Goal: Information Seeking & Learning: Learn about a topic

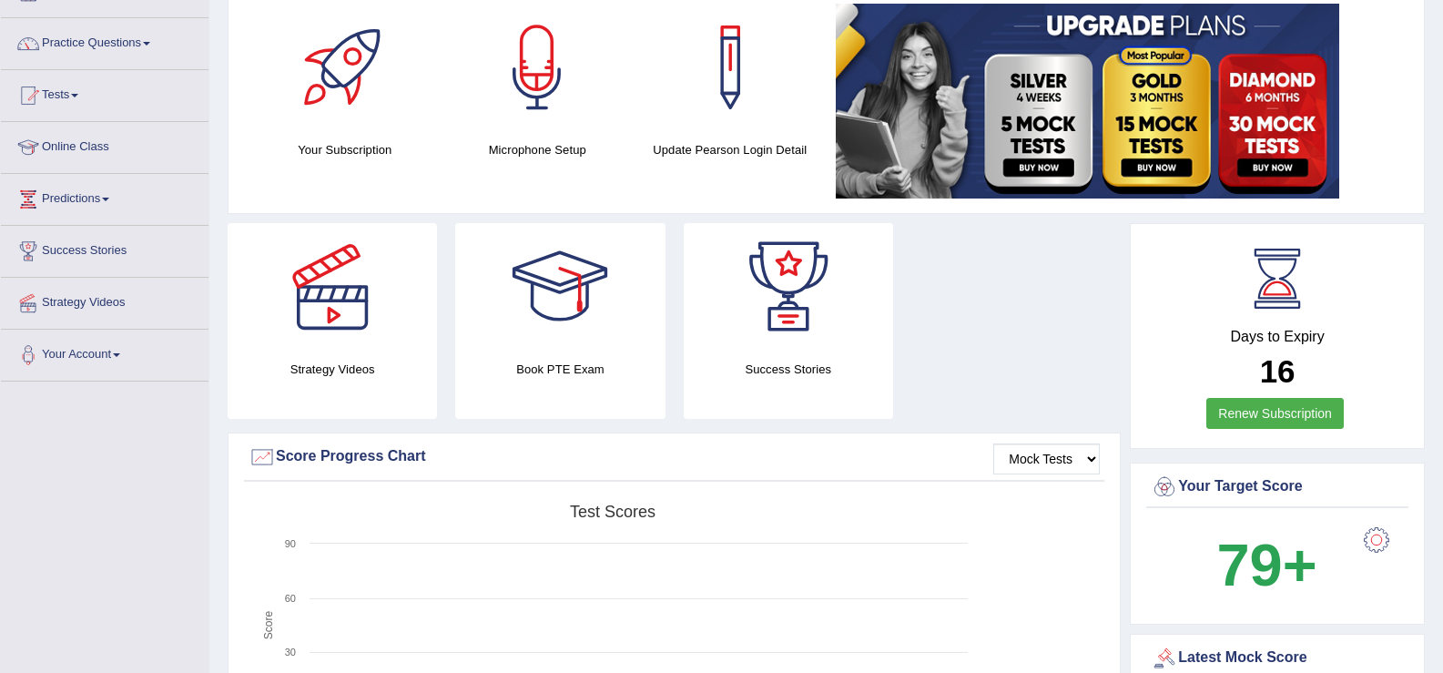
scroll to position [125, 0]
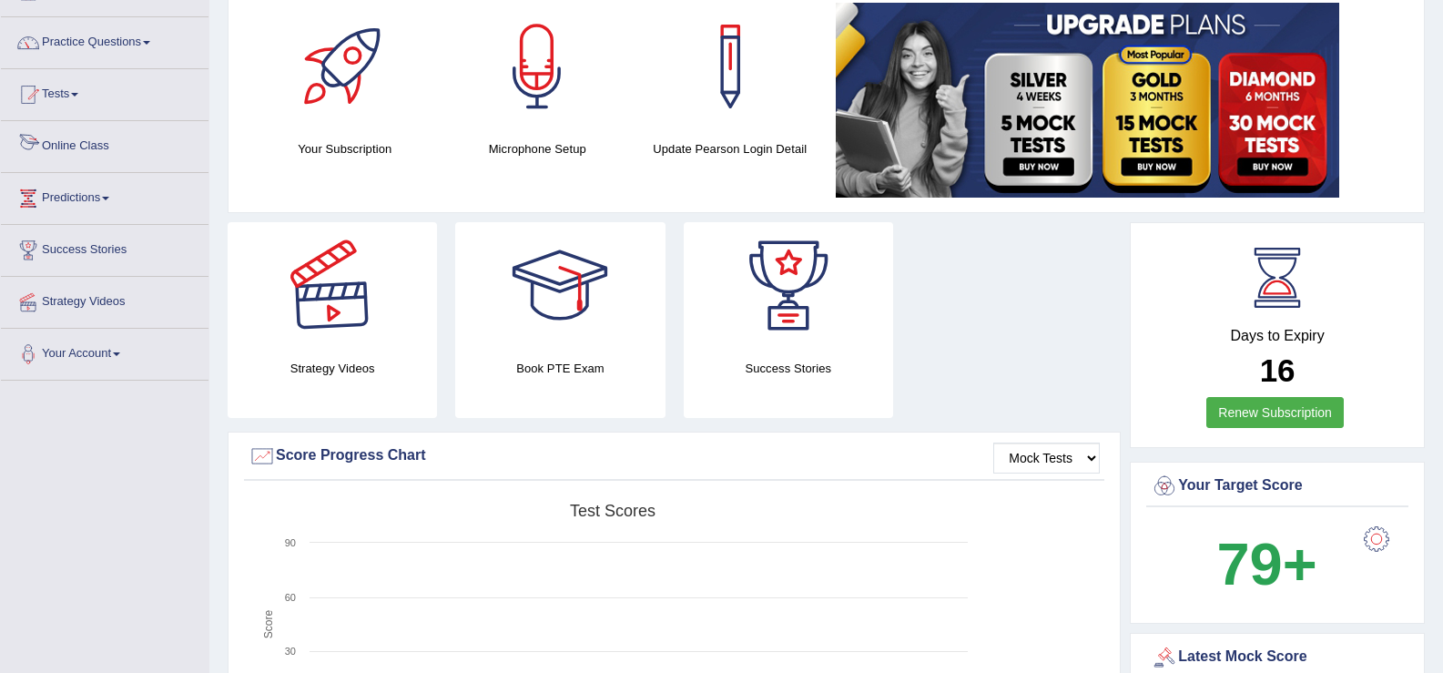
click at [115, 152] on link "Online Class" at bounding box center [105, 144] width 208 height 46
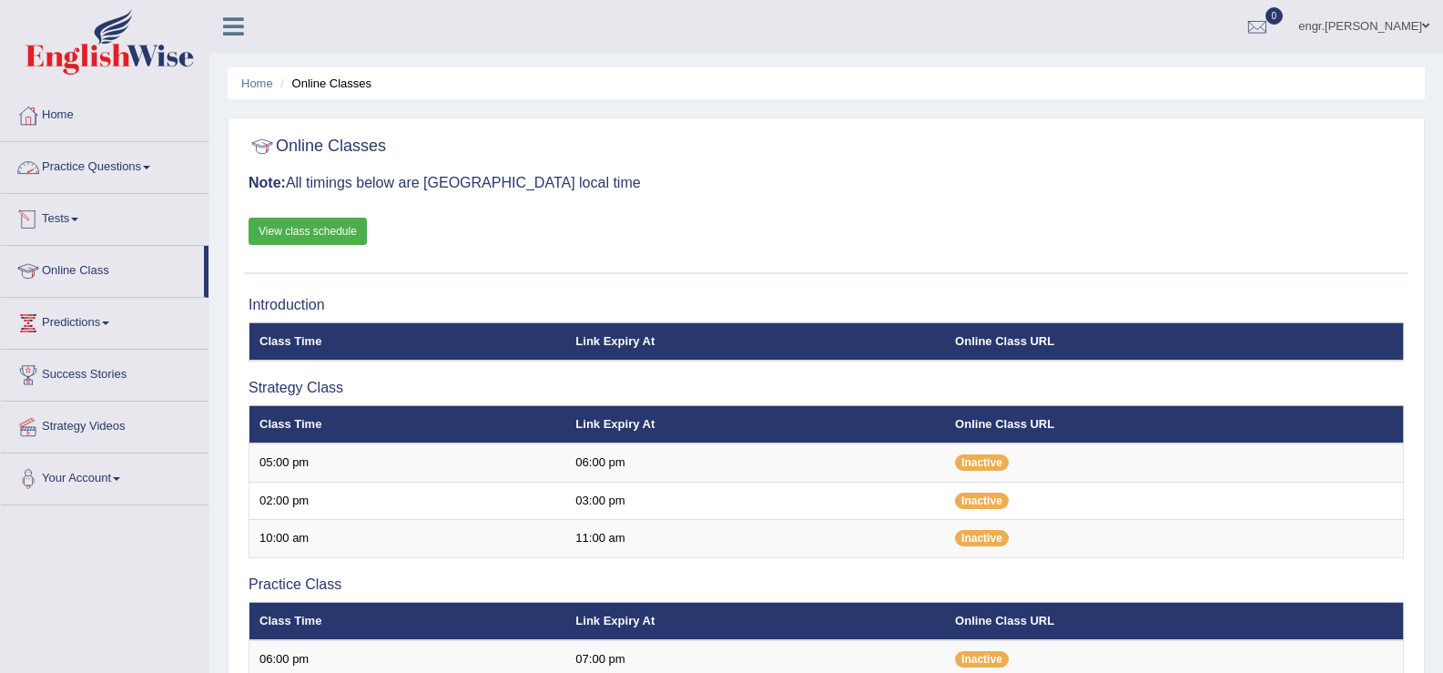
click at [92, 163] on link "Practice Questions" at bounding box center [105, 165] width 208 height 46
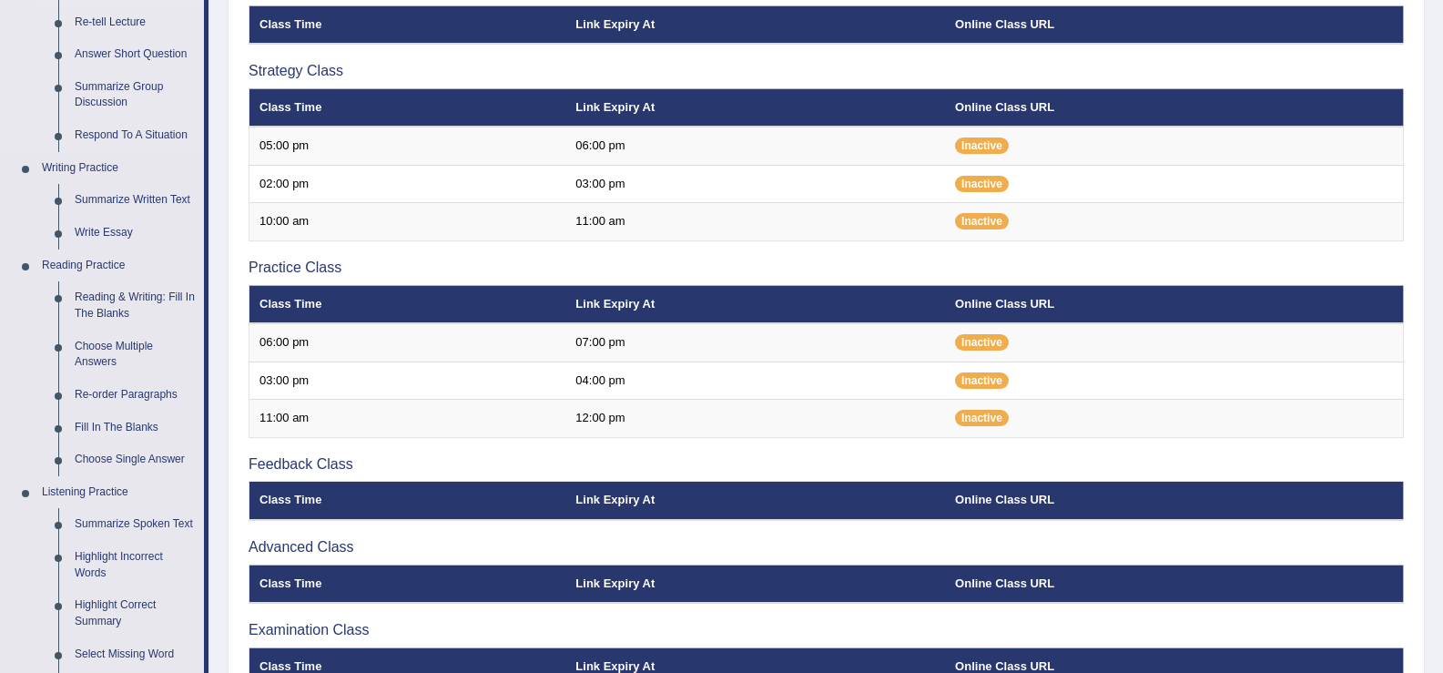
scroll to position [221, 0]
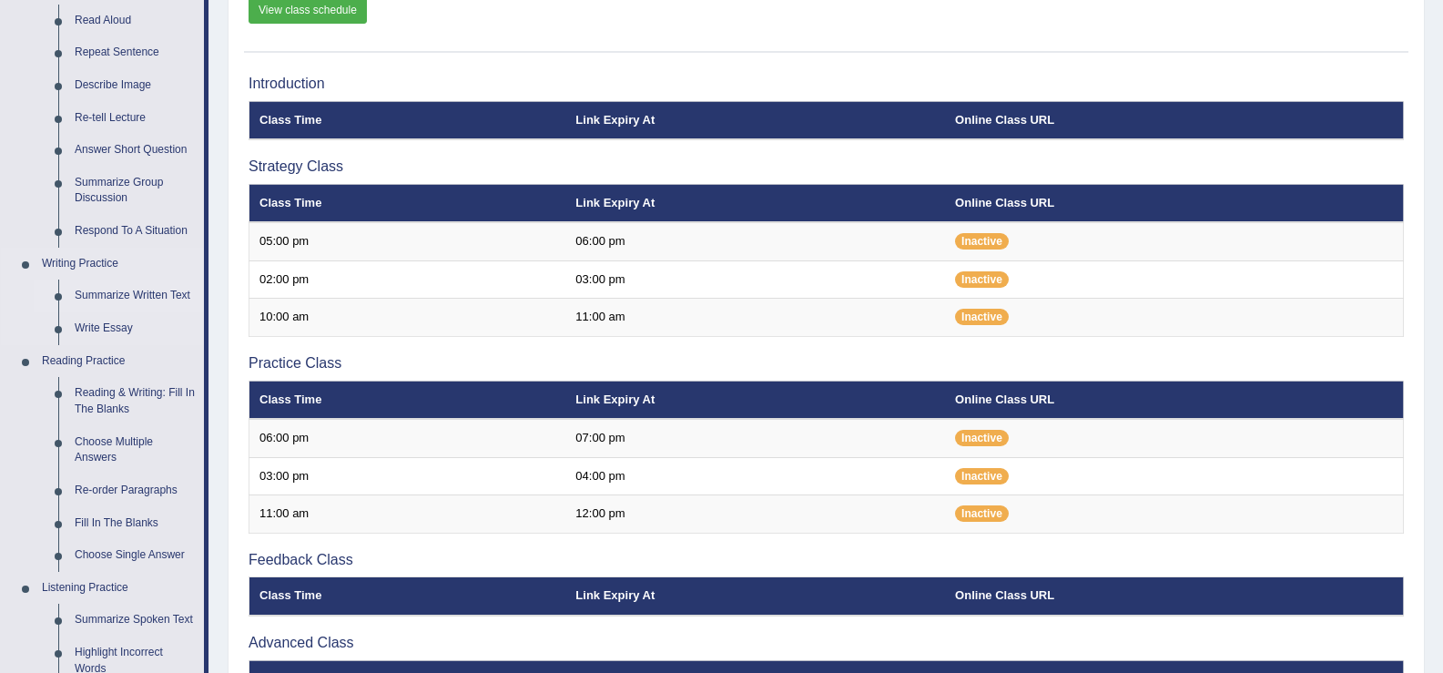
click at [121, 298] on link "Summarize Written Text" at bounding box center [134, 295] width 137 height 33
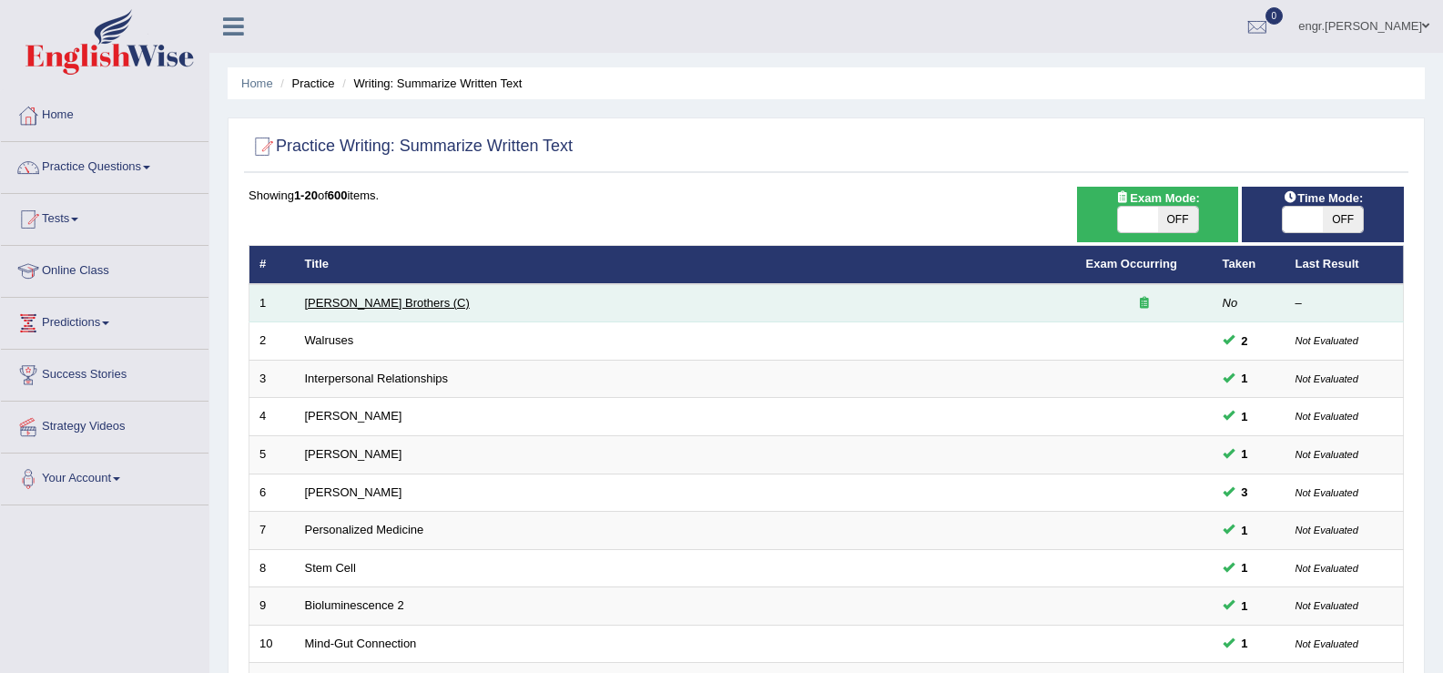
click at [349, 305] on link "[PERSON_NAME] Brothers (C)" at bounding box center [387, 303] width 165 height 14
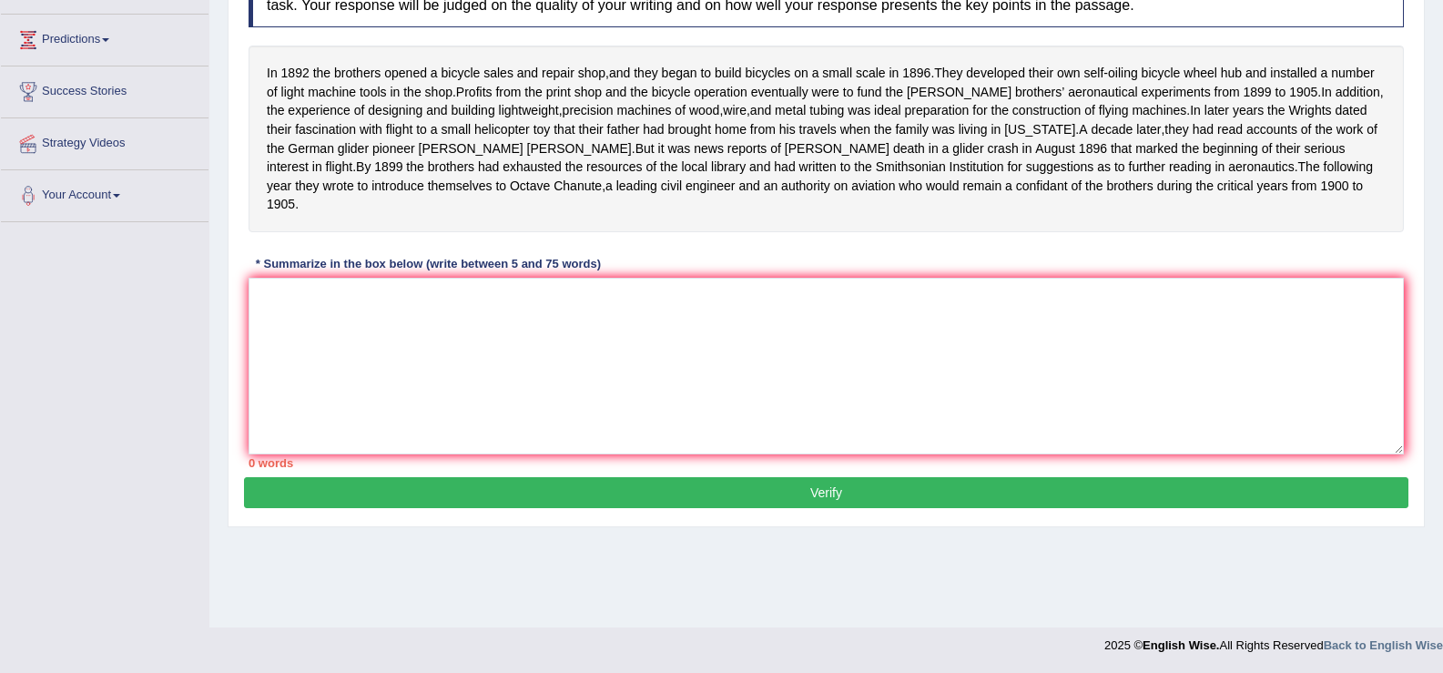
scroll to position [282, 0]
click at [364, 356] on textarea at bounding box center [825, 367] width 1155 height 177
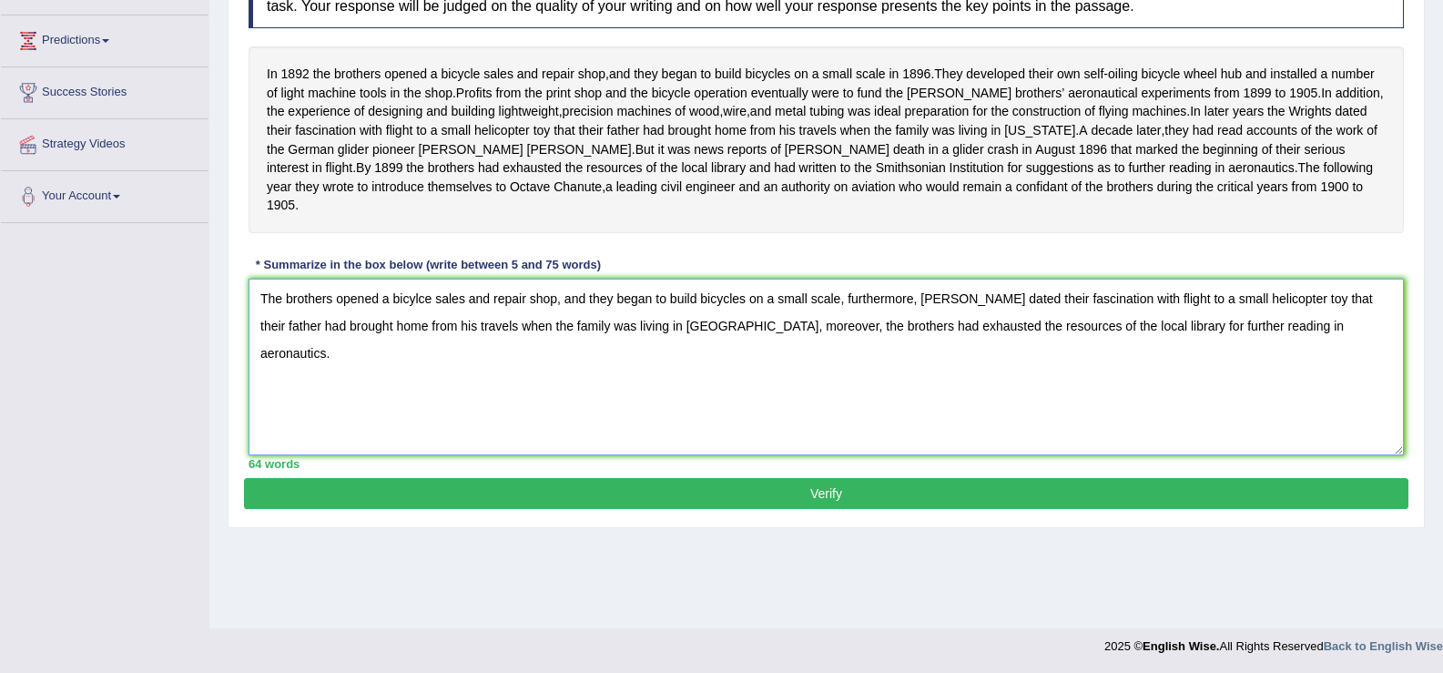
type textarea "The brothers opened a bicylce sales and repair shop, and they began to build bi…"
click at [592, 493] on button "Verify" at bounding box center [826, 493] width 1164 height 31
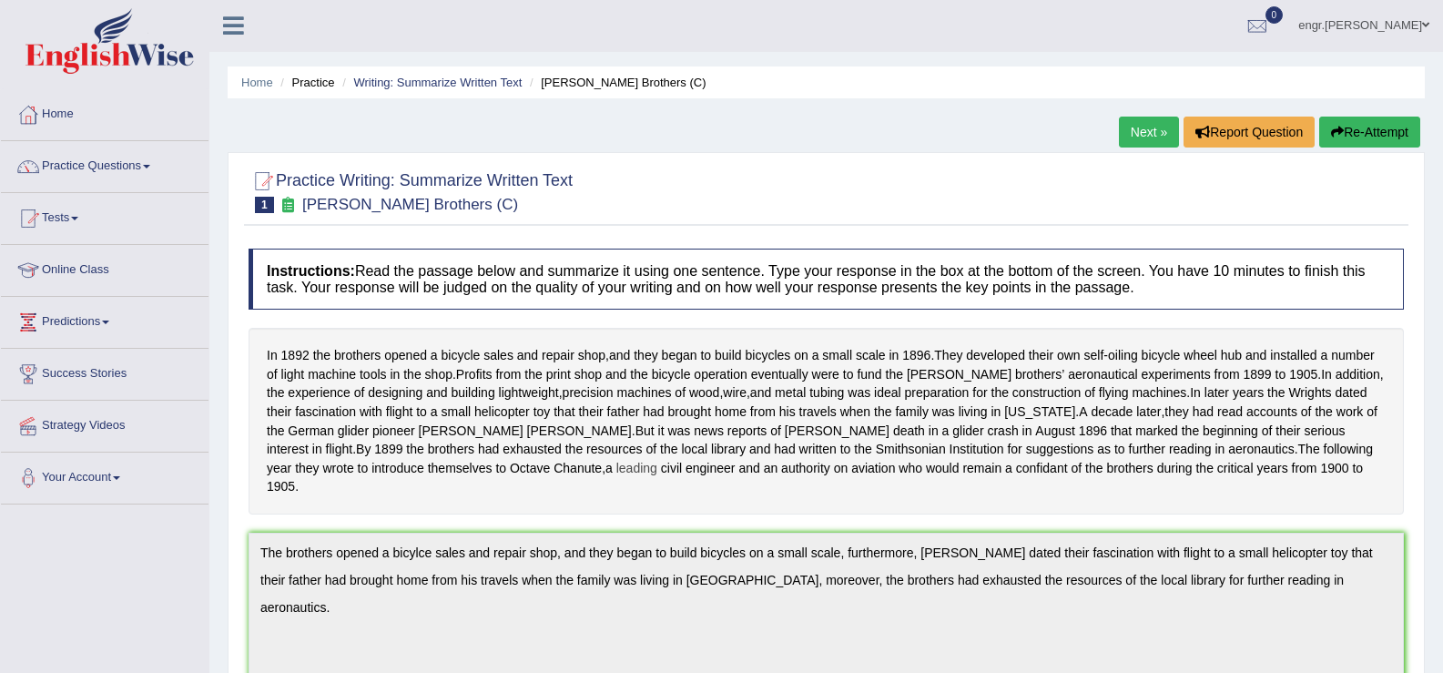
scroll to position [0, 0]
click at [130, 171] on link "Practice Questions" at bounding box center [105, 165] width 208 height 46
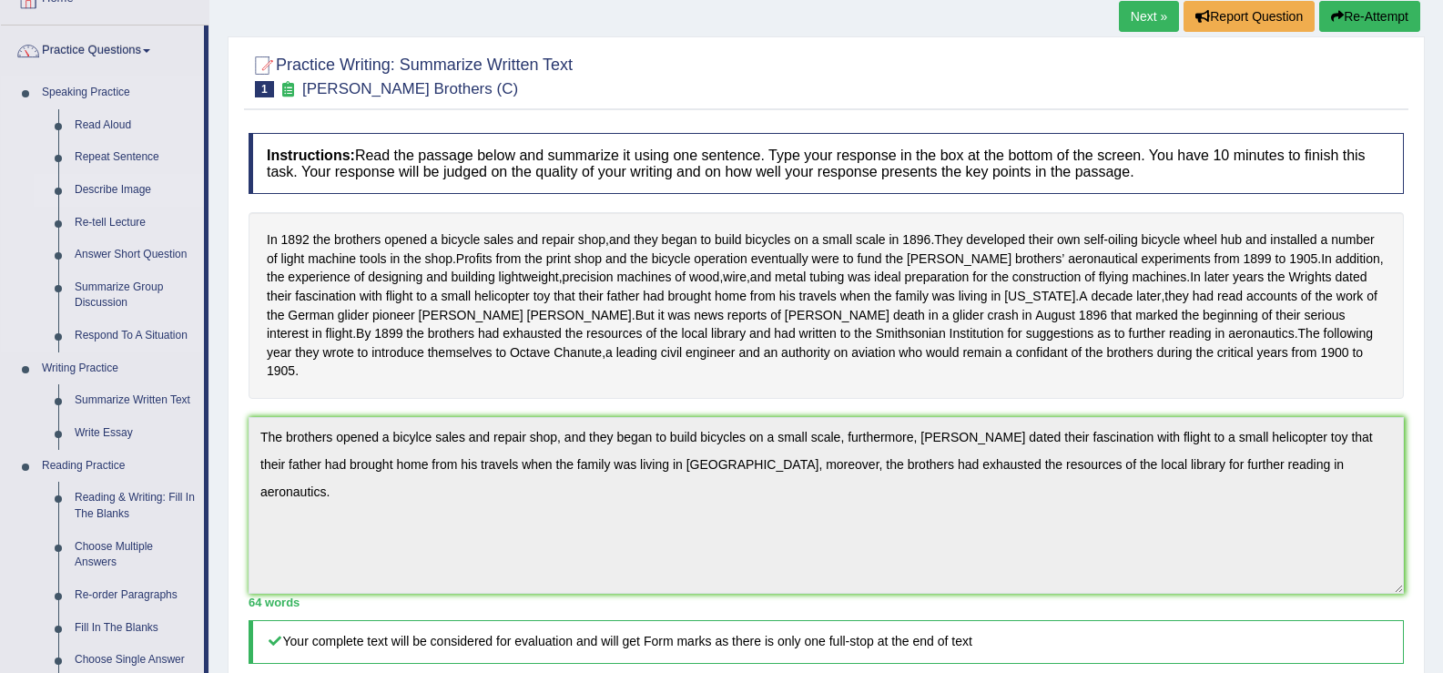
scroll to position [289, 0]
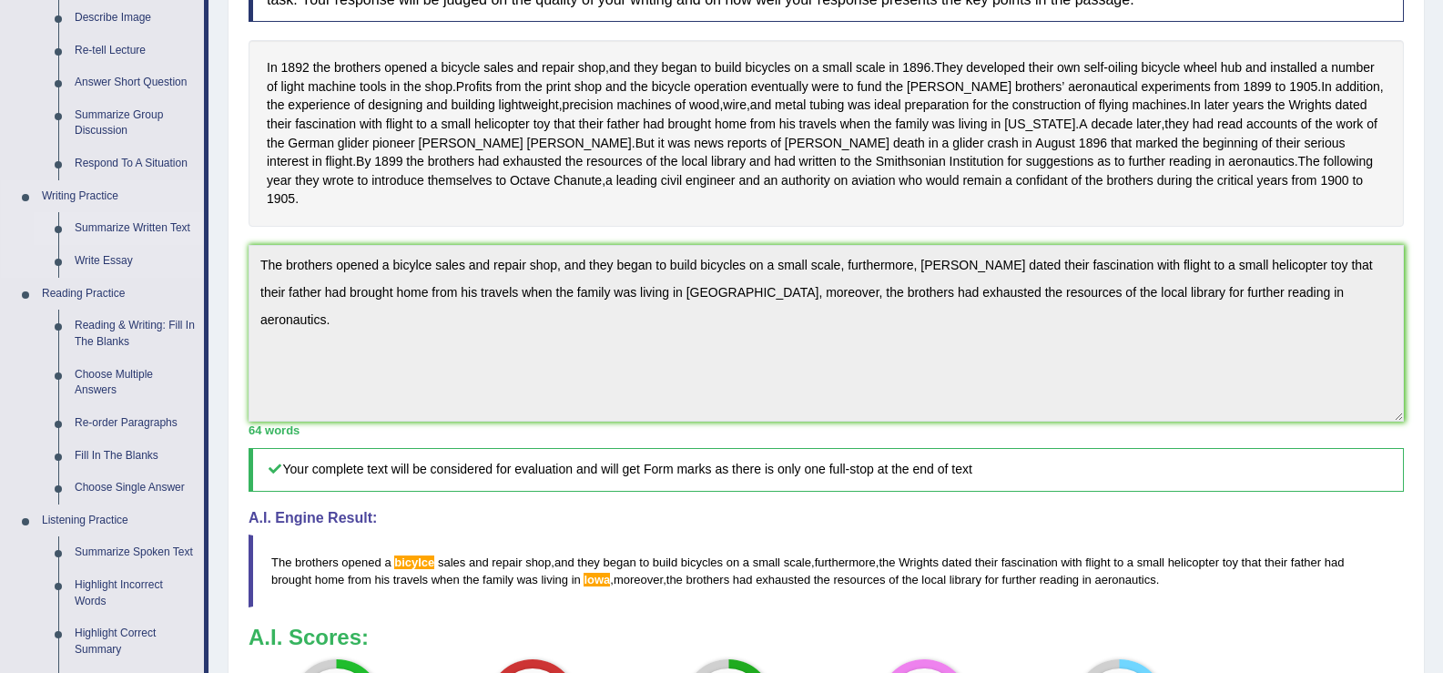
click at [137, 221] on link "Summarize Written Text" at bounding box center [134, 228] width 137 height 33
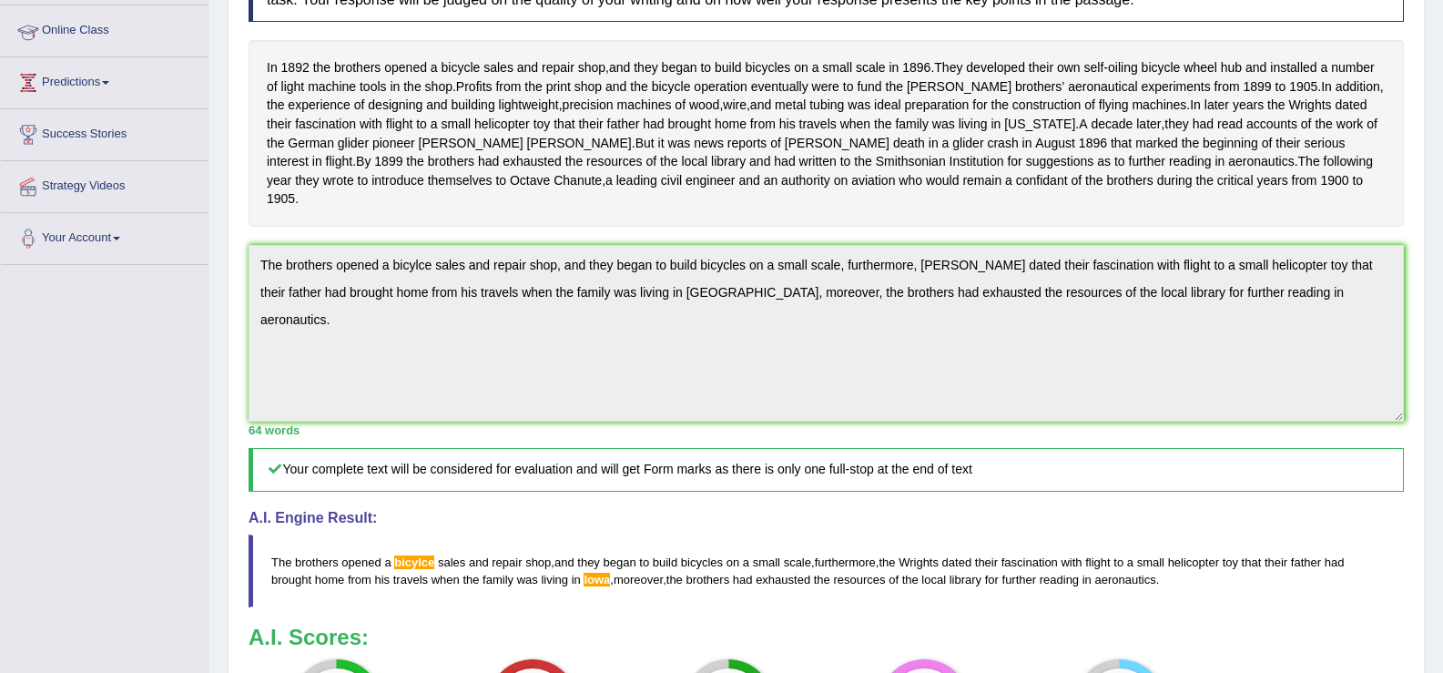
scroll to position [288, 0]
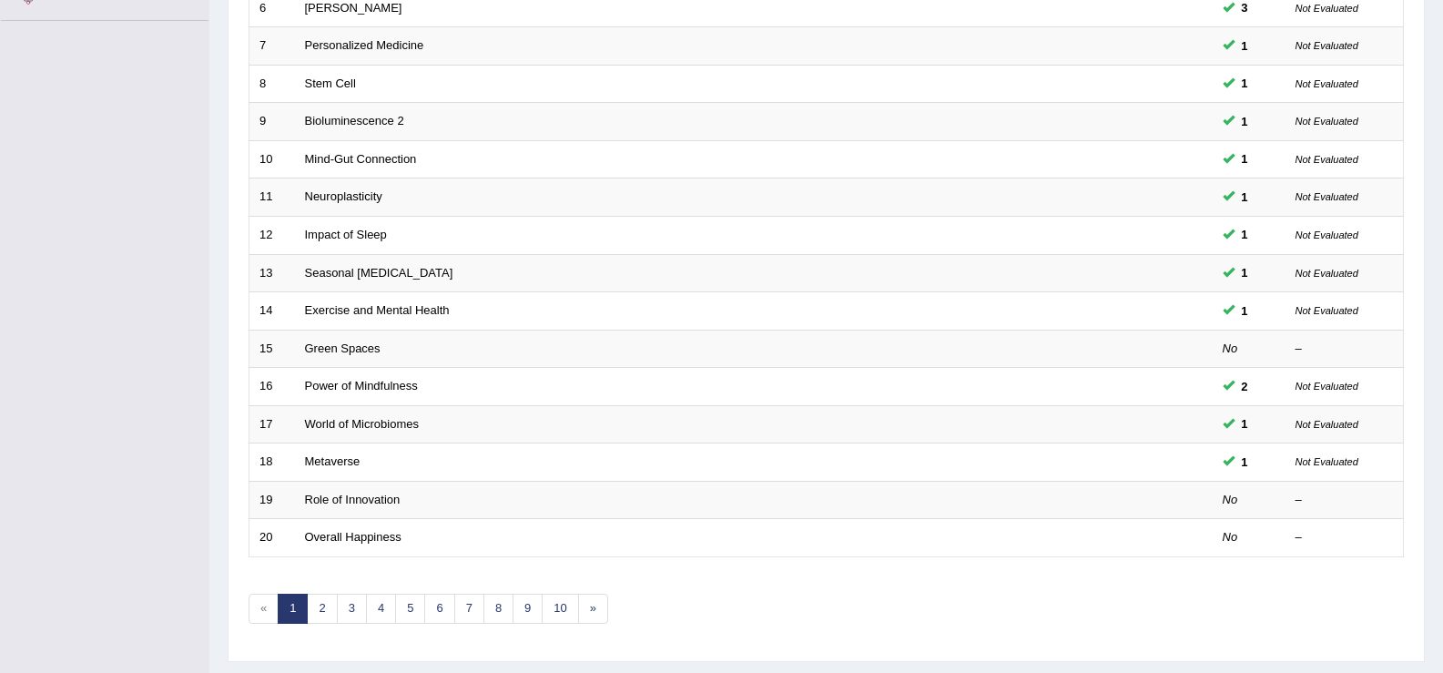
scroll to position [532, 0]
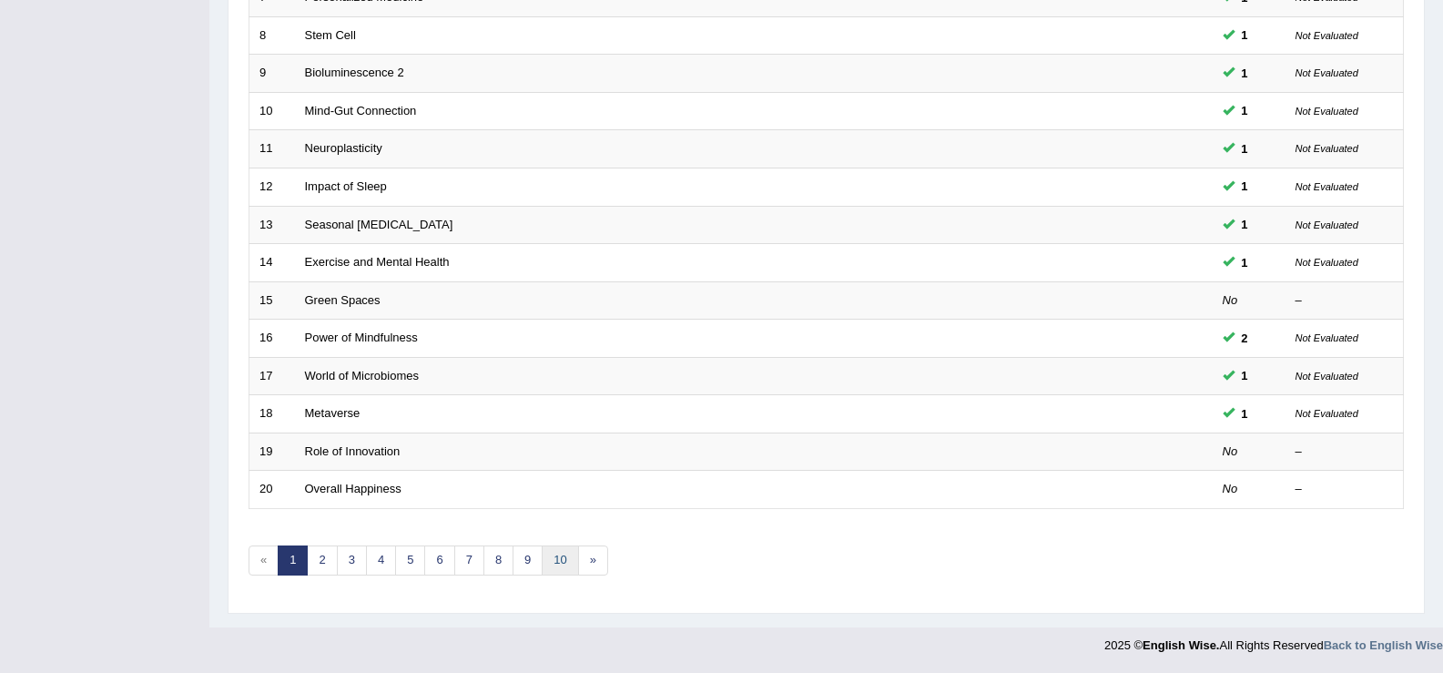
click at [561, 567] on link "10" at bounding box center [560, 560] width 36 height 30
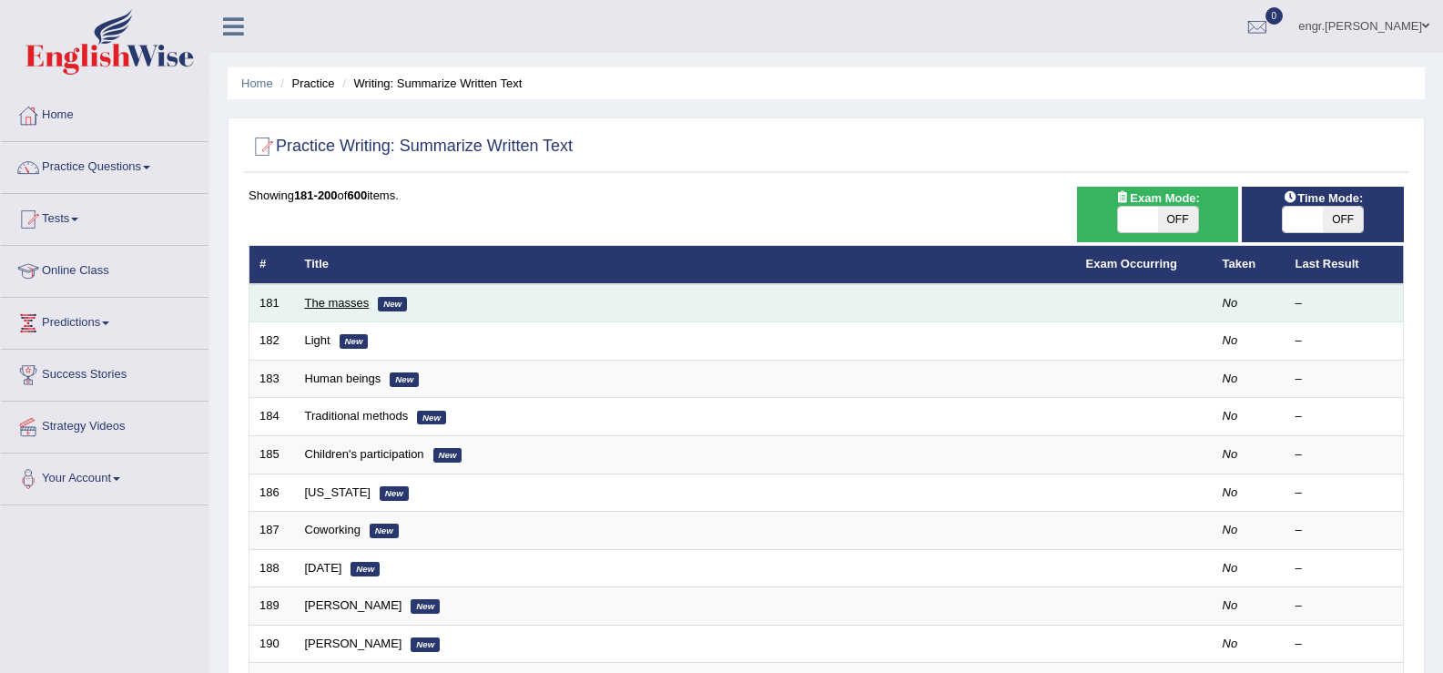
click at [349, 306] on link "The masses" at bounding box center [337, 303] width 65 height 14
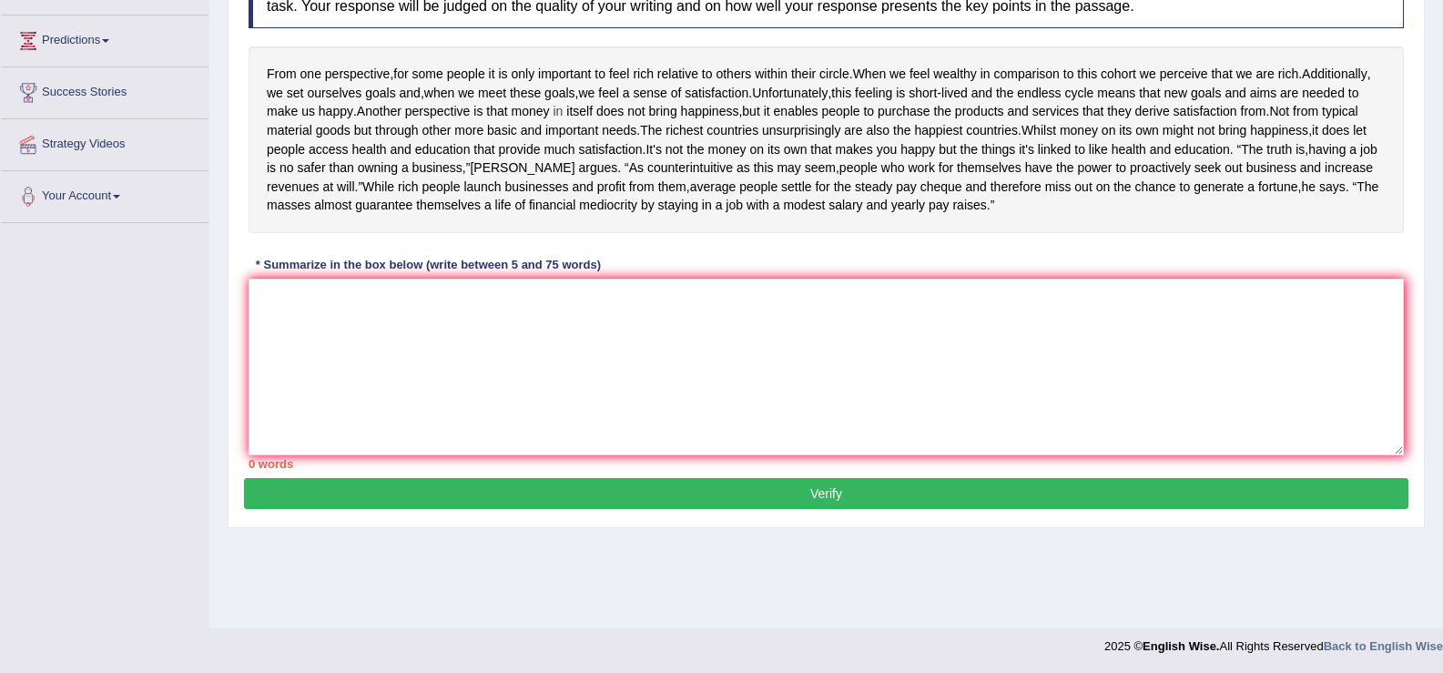
scroll to position [281, 0]
click at [377, 352] on textarea at bounding box center [825, 367] width 1155 height 177
type textarea "F"
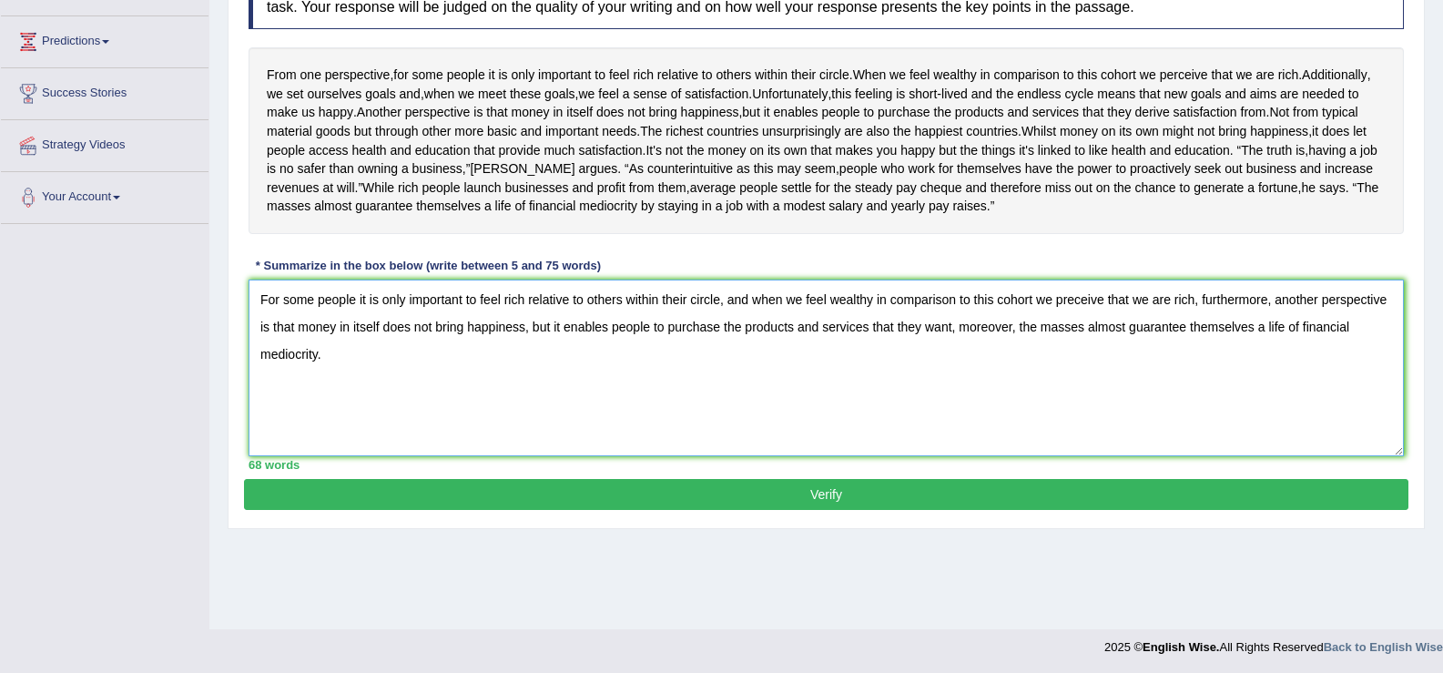
type textarea "For some people it is only important to feel rich relative to others within the…"
click at [434, 510] on button "Verify" at bounding box center [826, 494] width 1164 height 31
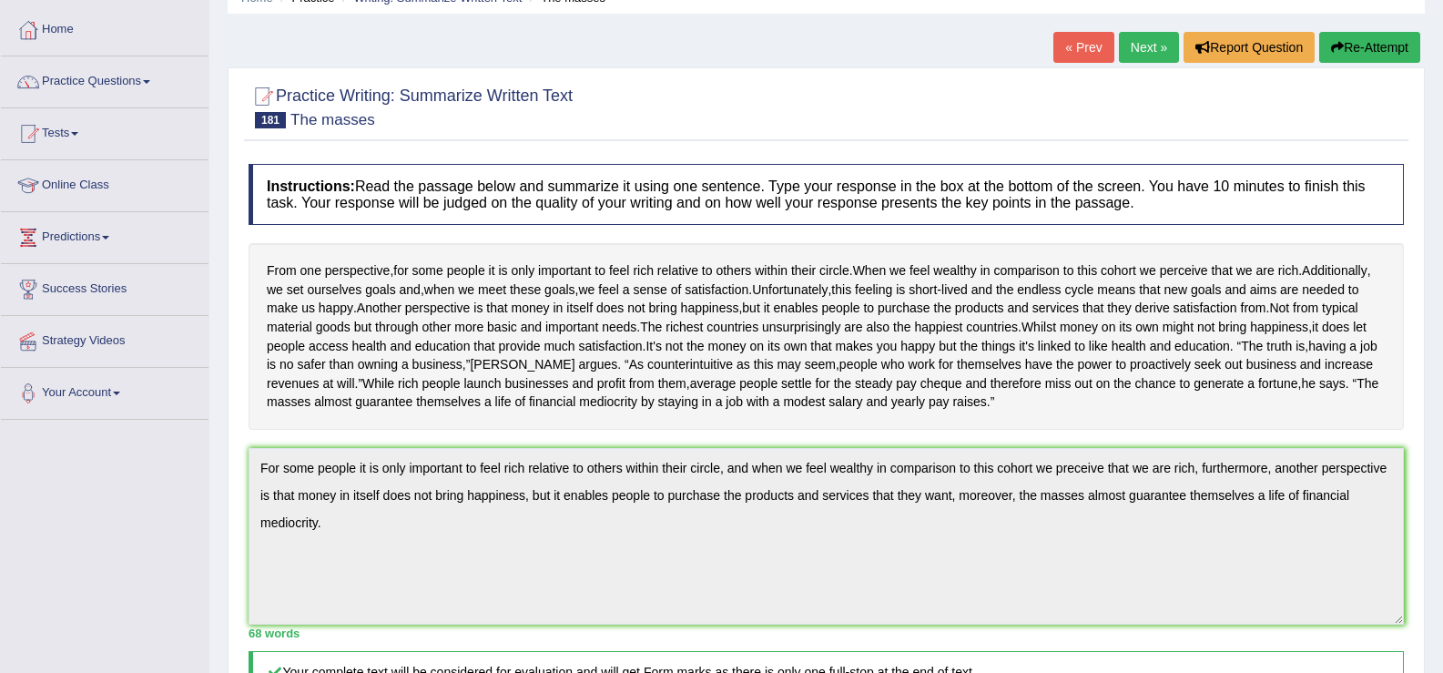
scroll to position [0, 0]
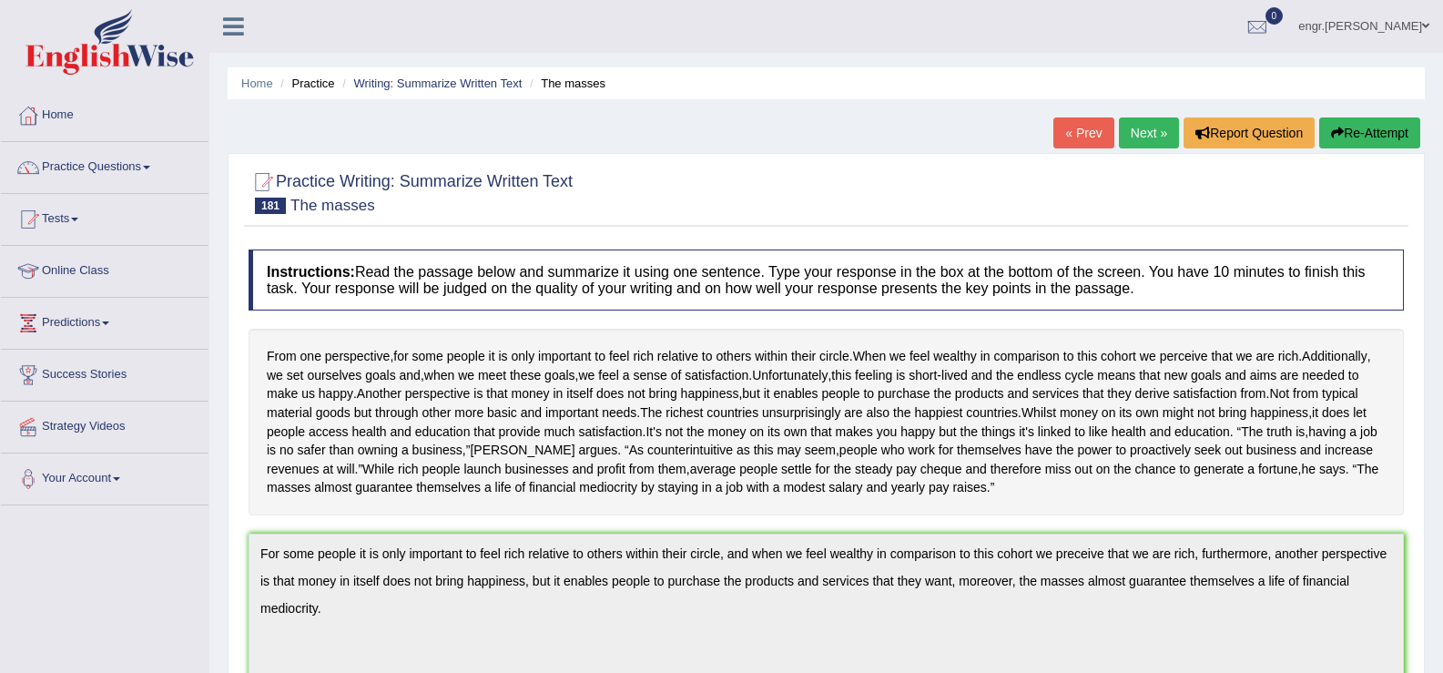
click at [1142, 139] on link "Next »" at bounding box center [1149, 132] width 60 height 31
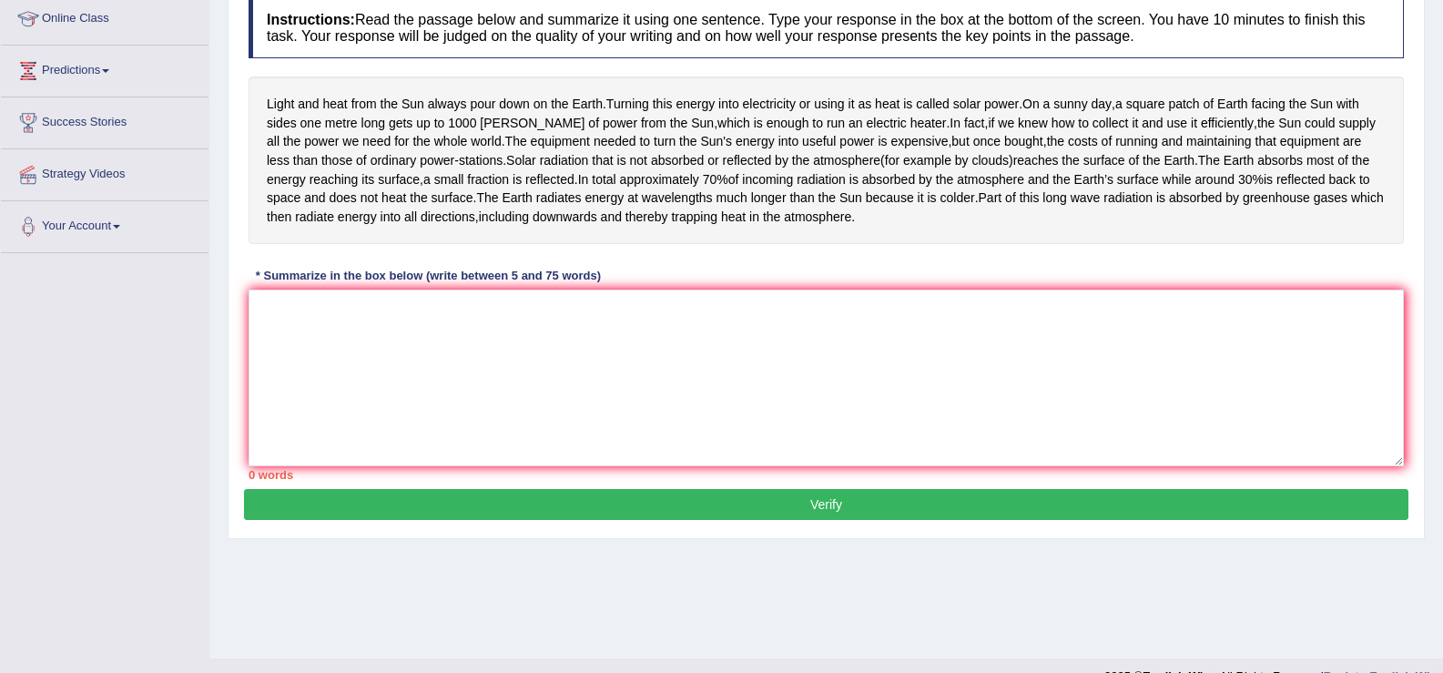
scroll to position [252, 0]
click at [468, 416] on textarea at bounding box center [825, 377] width 1155 height 177
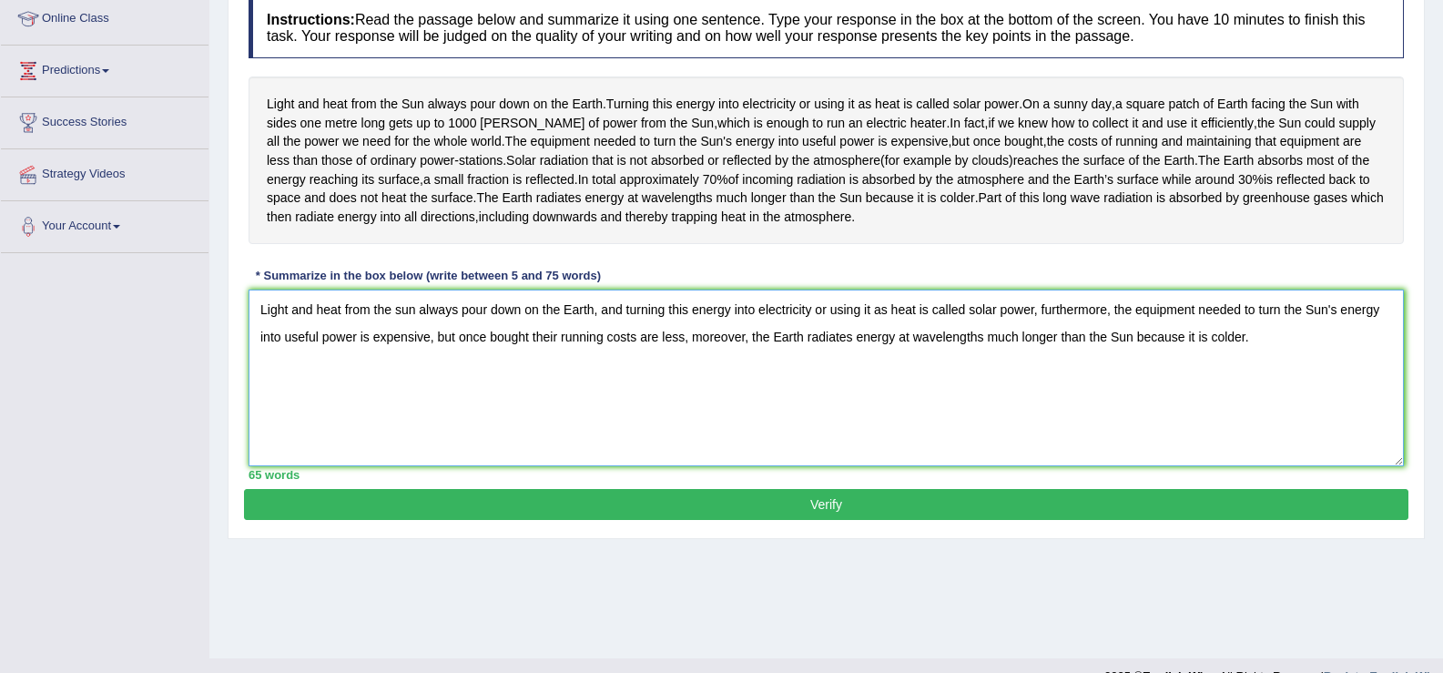
type textarea "Light and heat from the sun always pour down on the Earth, and turning this ene…"
click at [707, 520] on button "Verify" at bounding box center [826, 504] width 1164 height 31
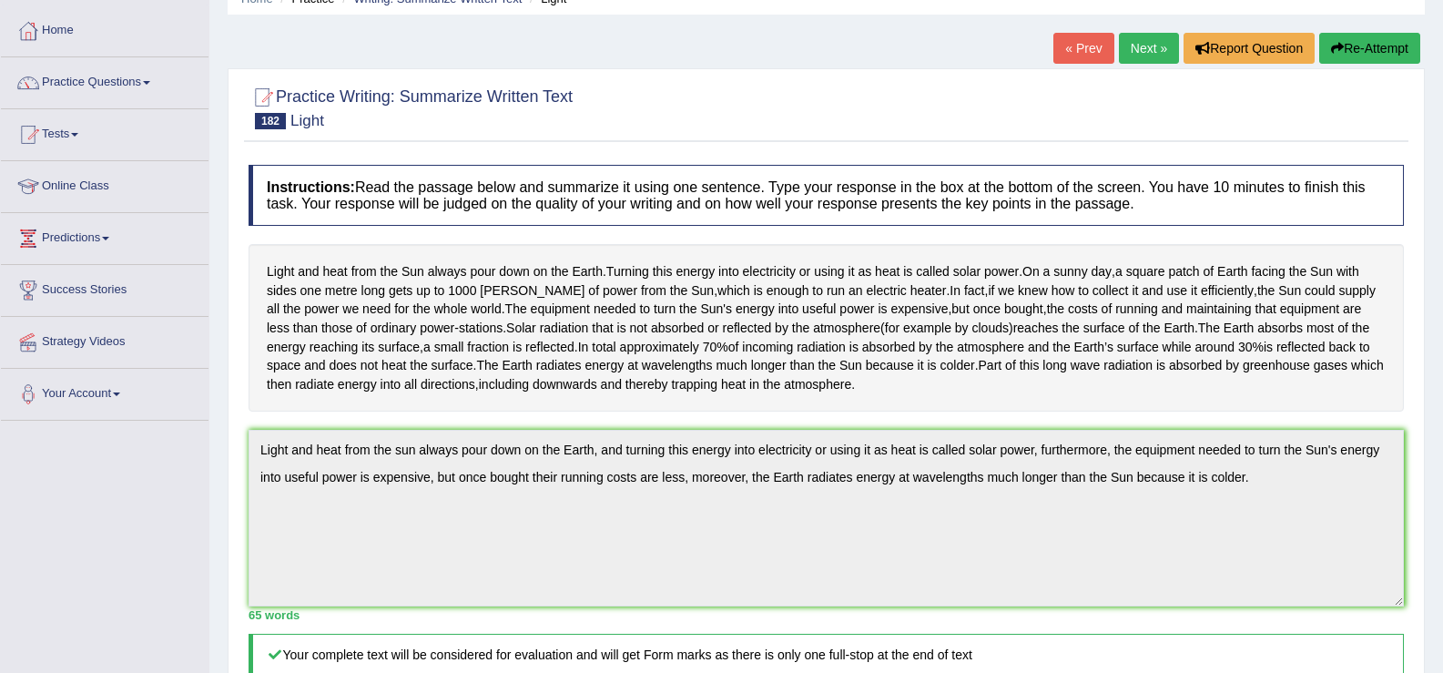
scroll to position [0, 0]
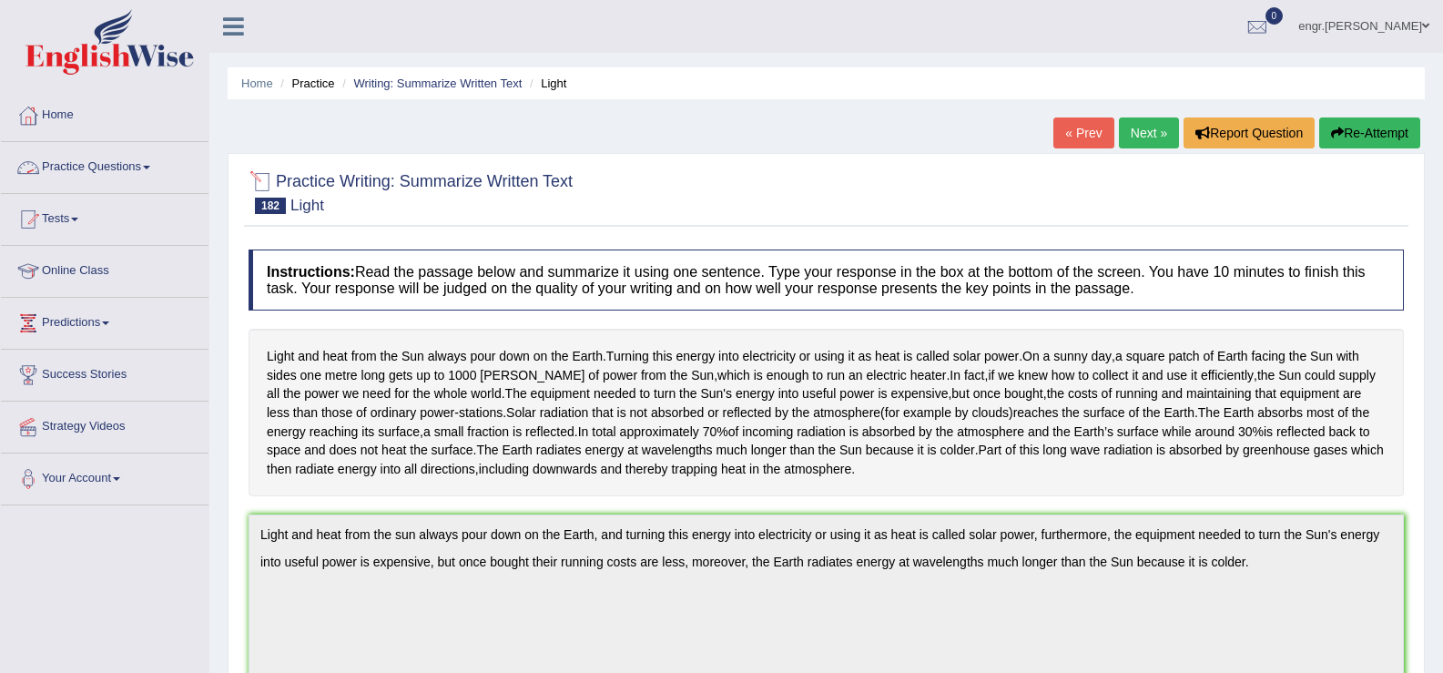
click at [117, 161] on link "Practice Questions" at bounding box center [105, 165] width 208 height 46
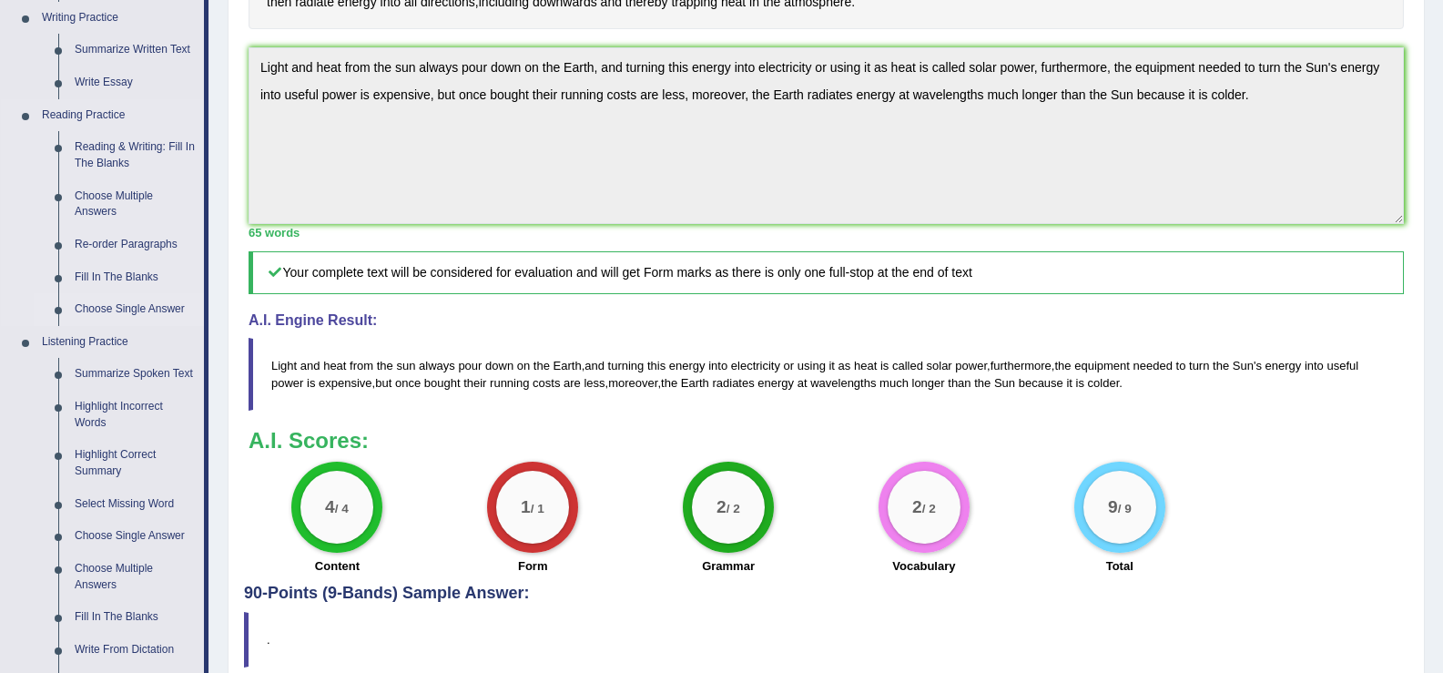
scroll to position [358, 0]
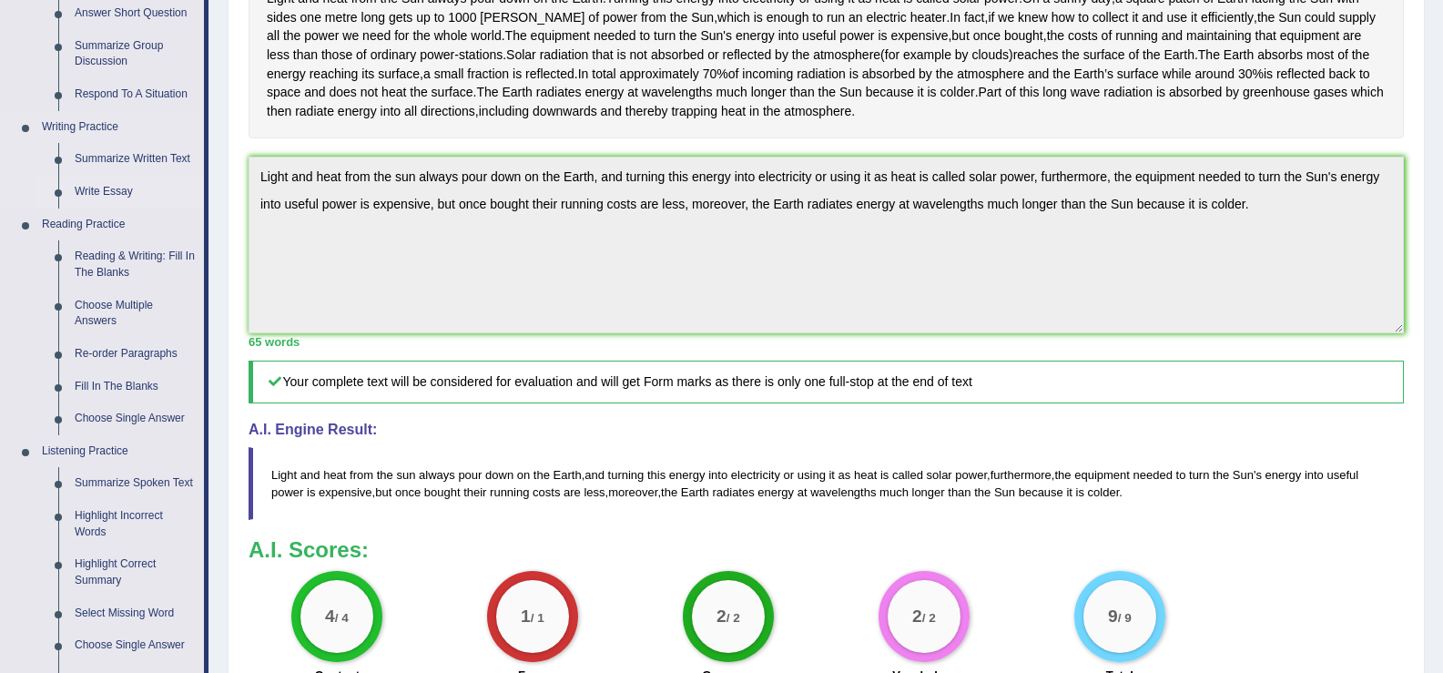
click at [116, 189] on link "Write Essay" at bounding box center [134, 192] width 137 height 33
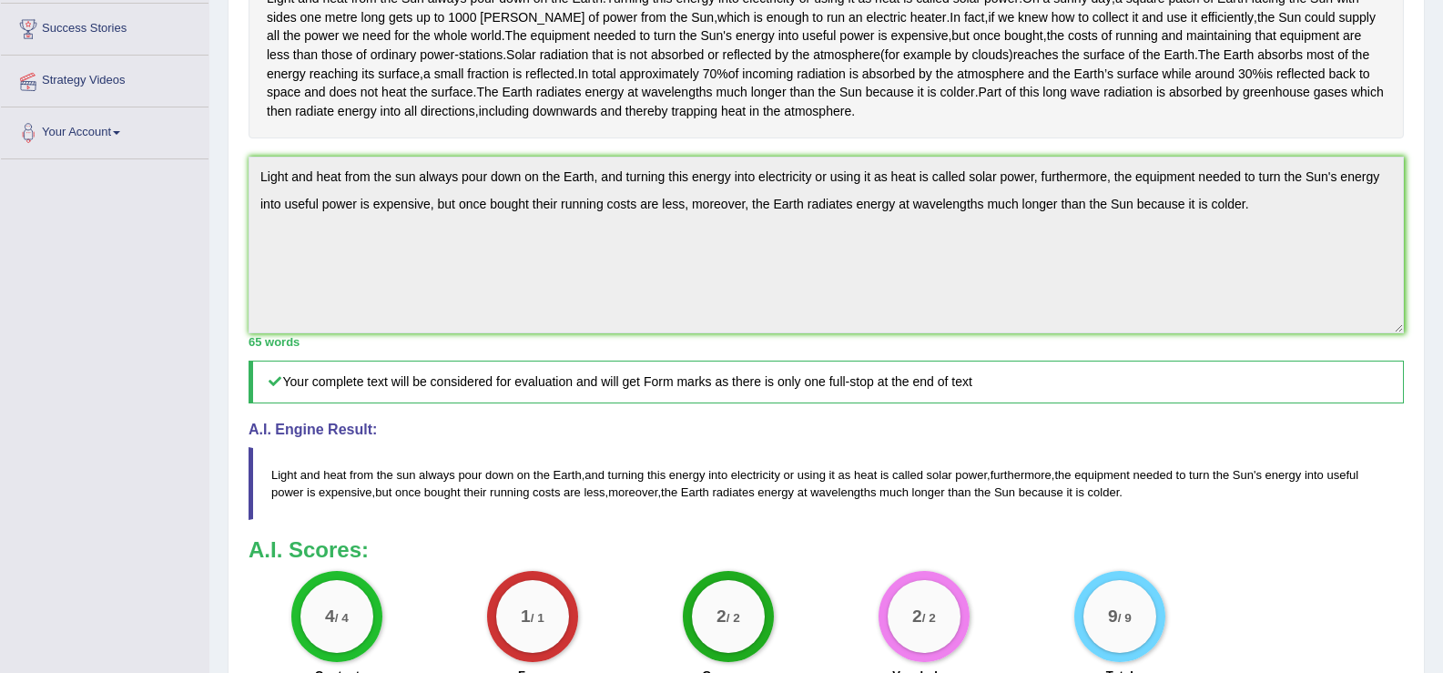
scroll to position [405, 0]
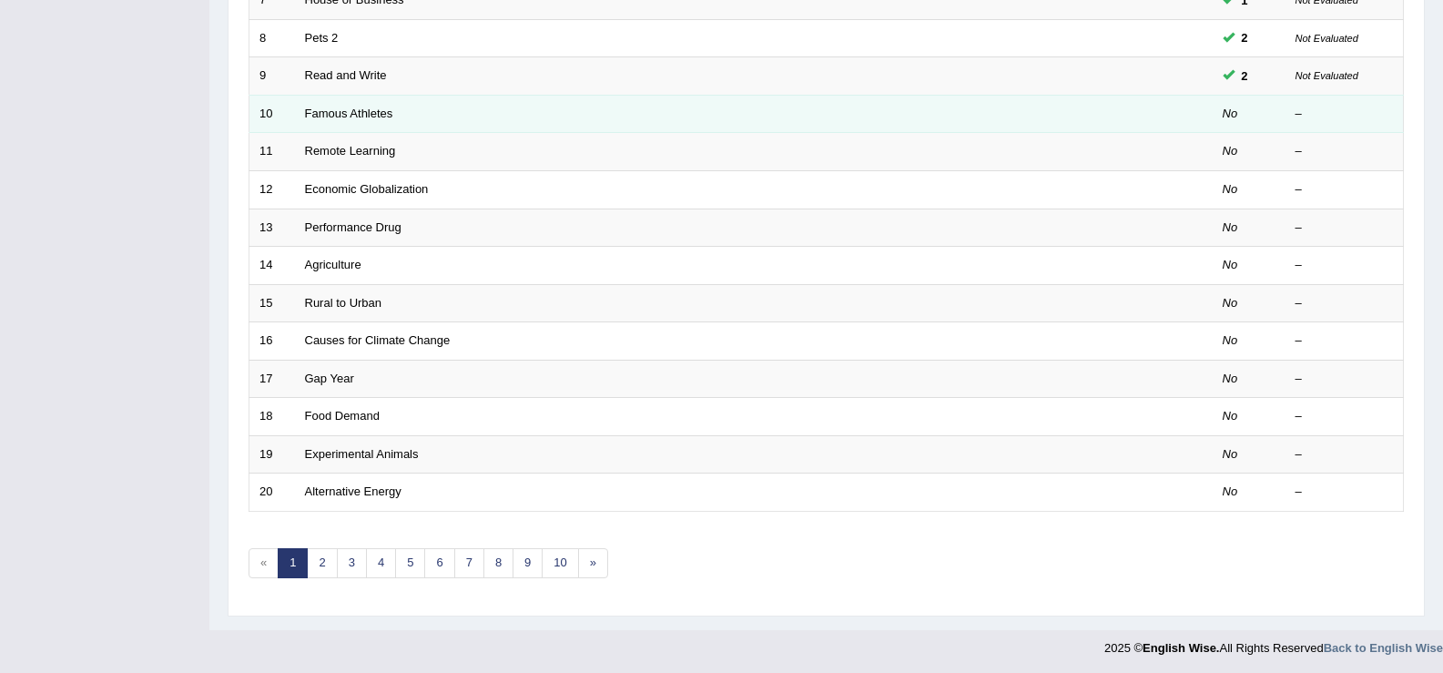
scroll to position [532, 0]
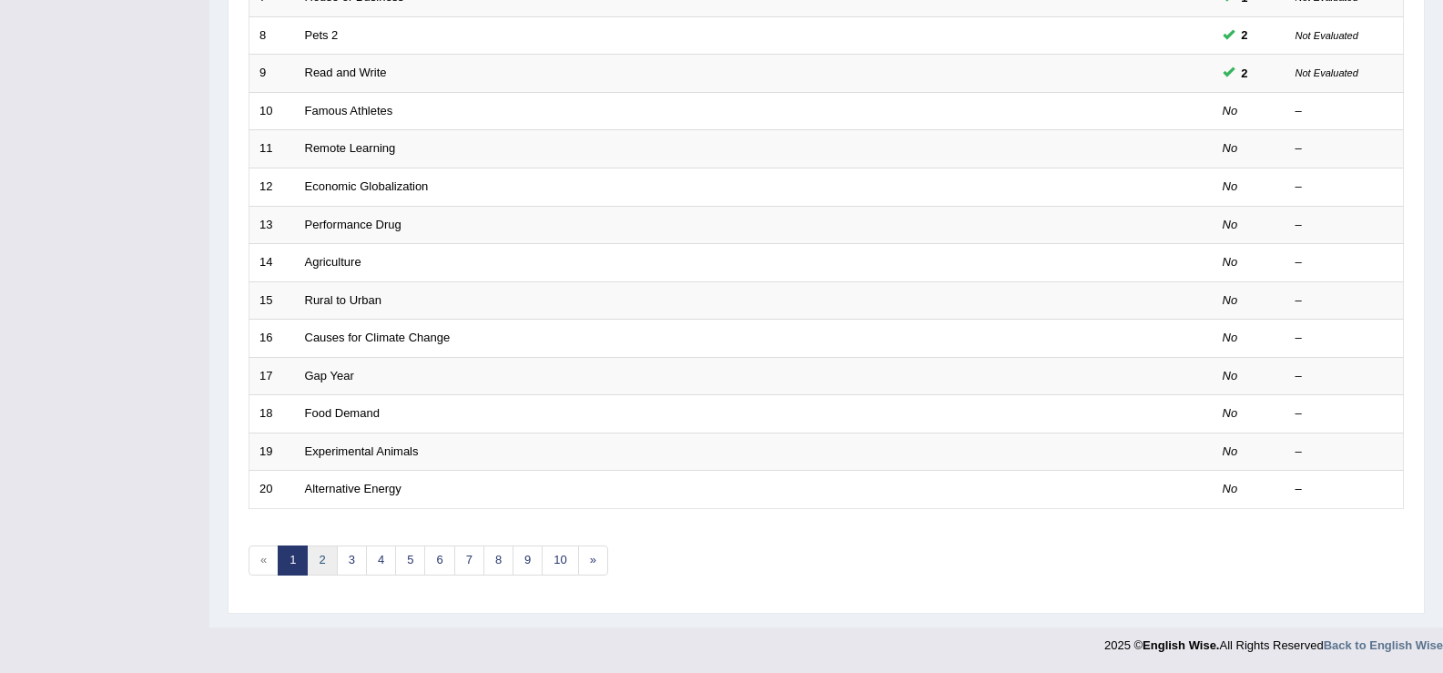
click at [319, 565] on link "2" at bounding box center [322, 560] width 30 height 30
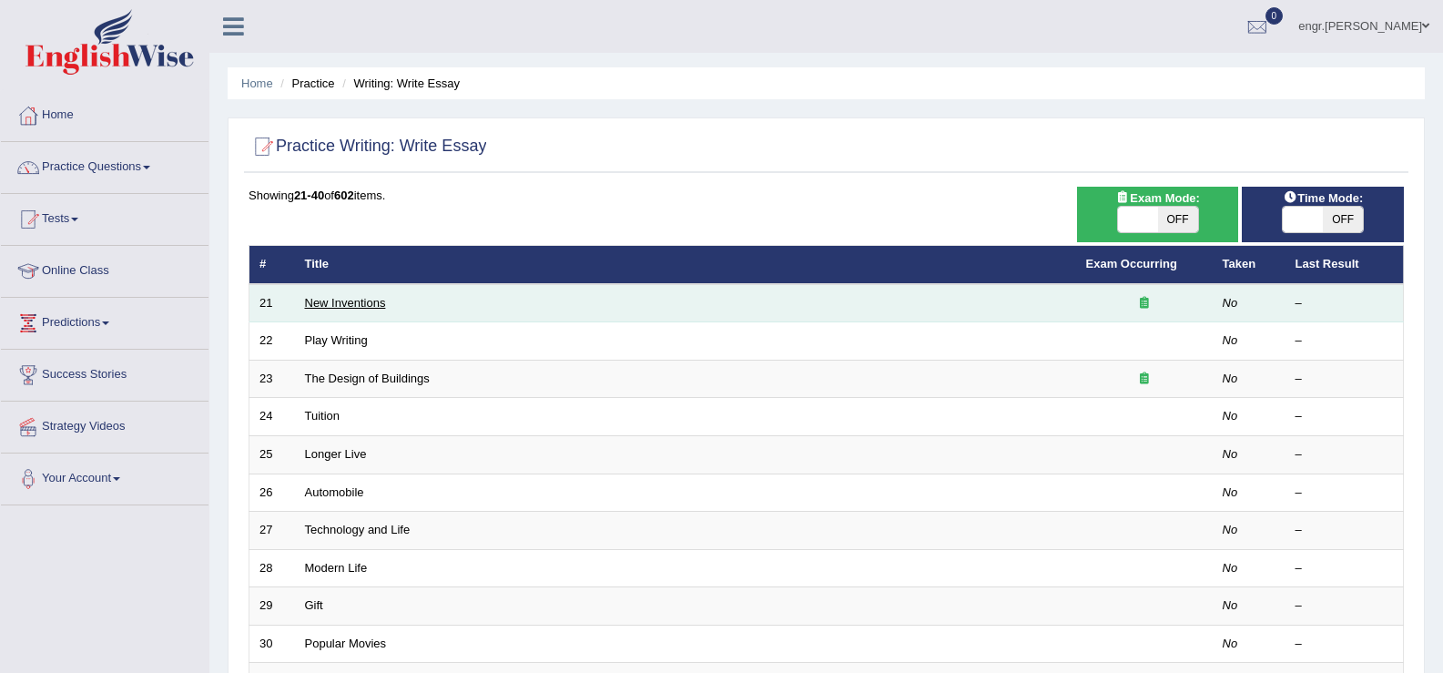
click at [367, 296] on link "New Inventions" at bounding box center [345, 303] width 81 height 14
